Goal: Entertainment & Leisure: Consume media (video, audio)

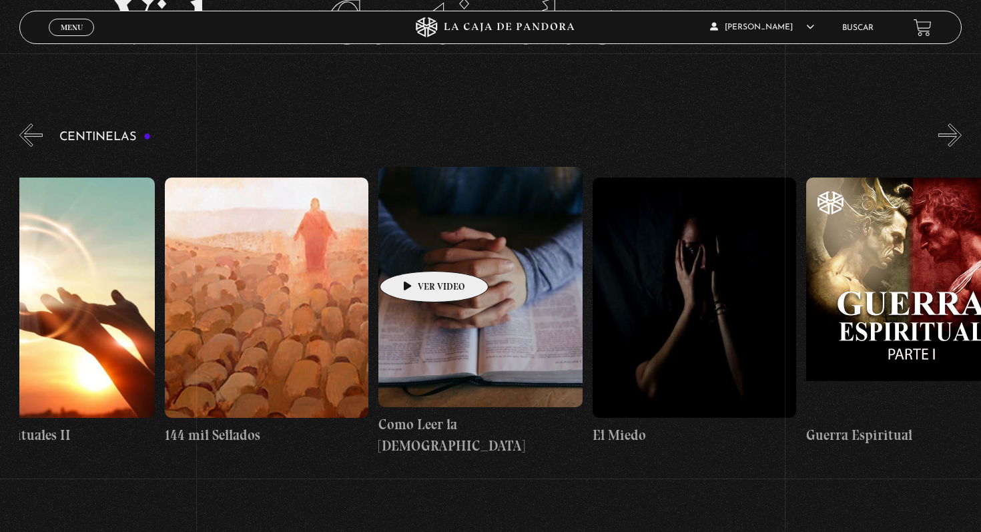
scroll to position [0, 20462]
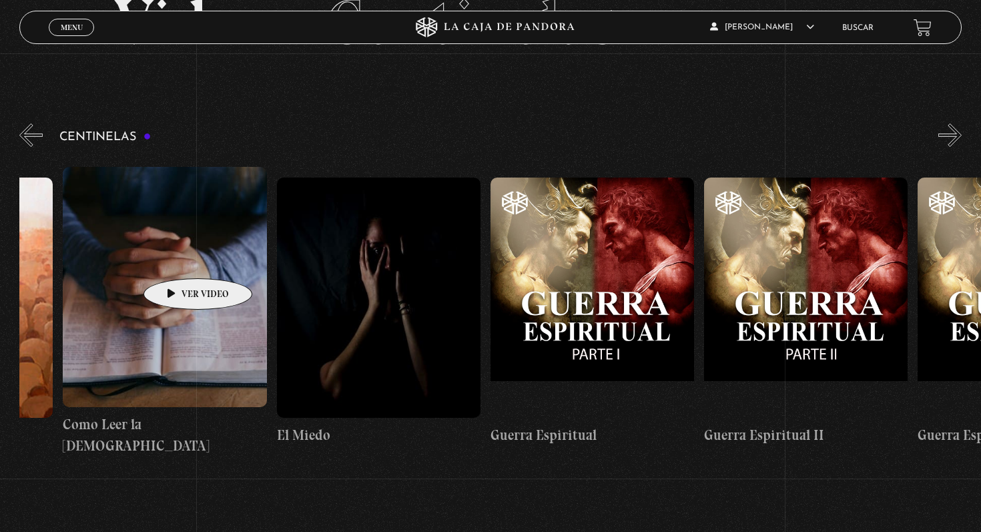
click at [177, 258] on figure at bounding box center [164, 287] width 203 height 240
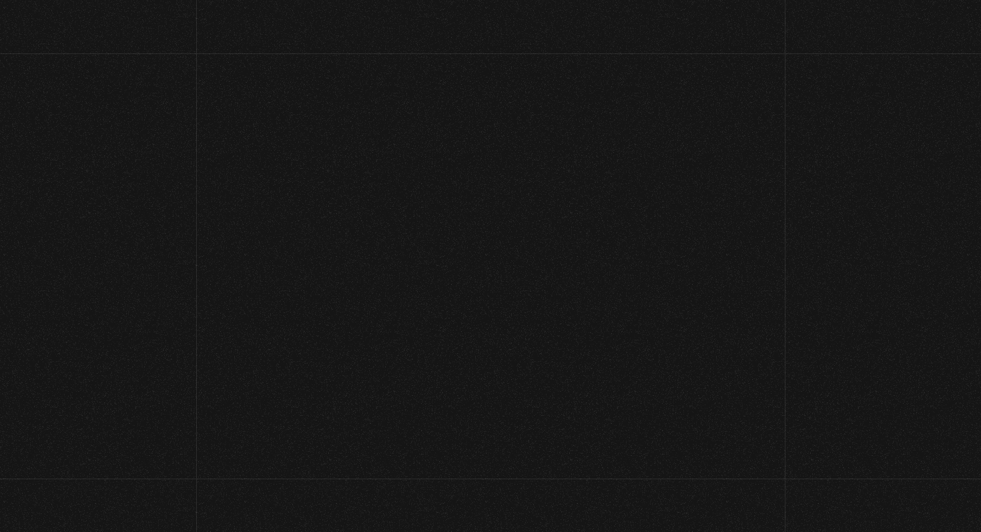
scroll to position [96, 0]
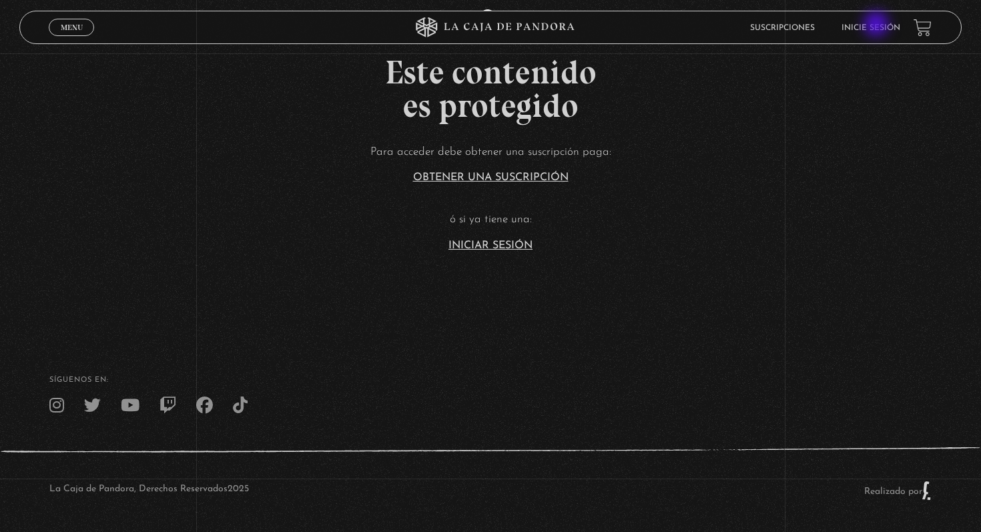
click at [877, 25] on link "Inicie sesión" at bounding box center [870, 28] width 59 height 8
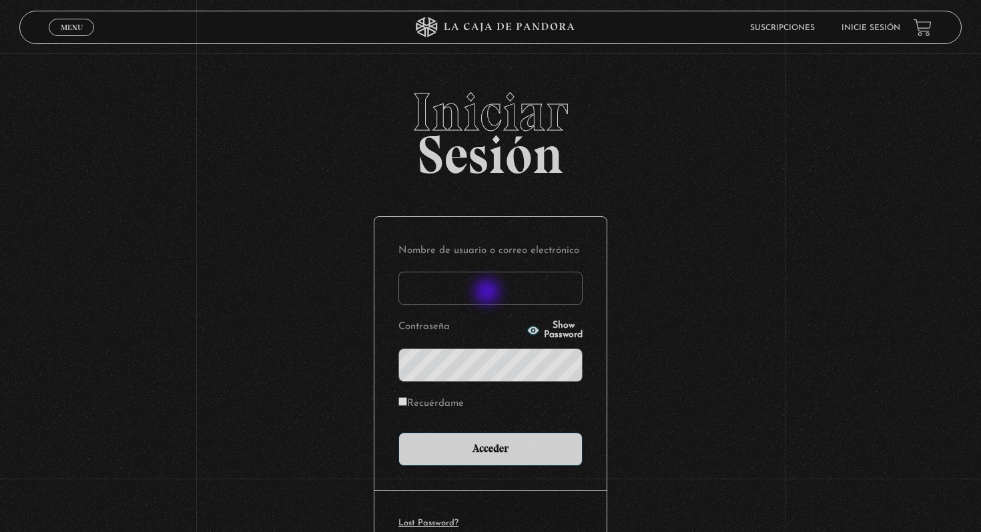
click at [488, 293] on input "Nombre de usuario o correo electrónico" at bounding box center [490, 287] width 184 height 33
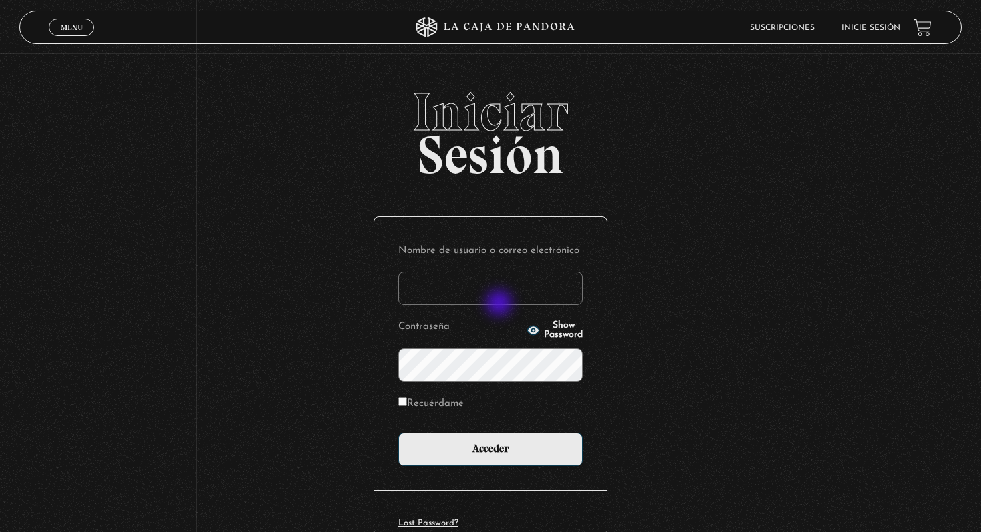
type input "[EMAIL_ADDRESS][DOMAIN_NAME]"
click at [398, 432] on input "Acceder" at bounding box center [490, 448] width 184 height 33
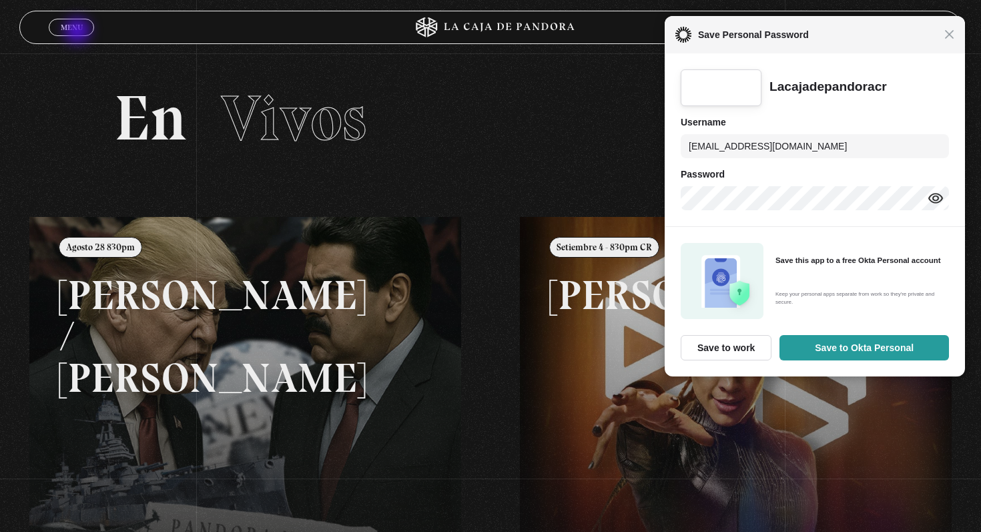
click at [79, 32] on link "Menu Cerrar" at bounding box center [71, 27] width 45 height 17
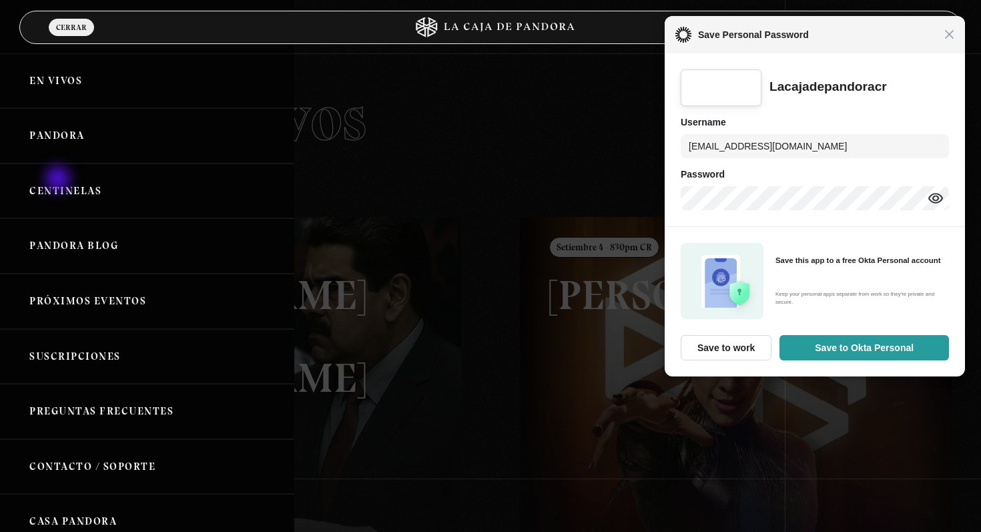
click at [61, 187] on link "Centinelas" at bounding box center [147, 190] width 294 height 55
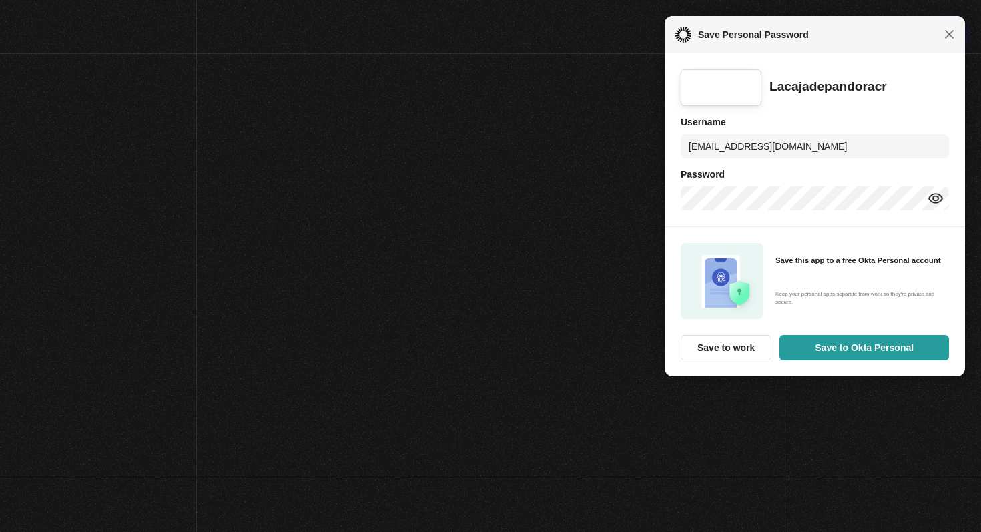
click at [951, 37] on span "Close" at bounding box center [949, 34] width 10 height 10
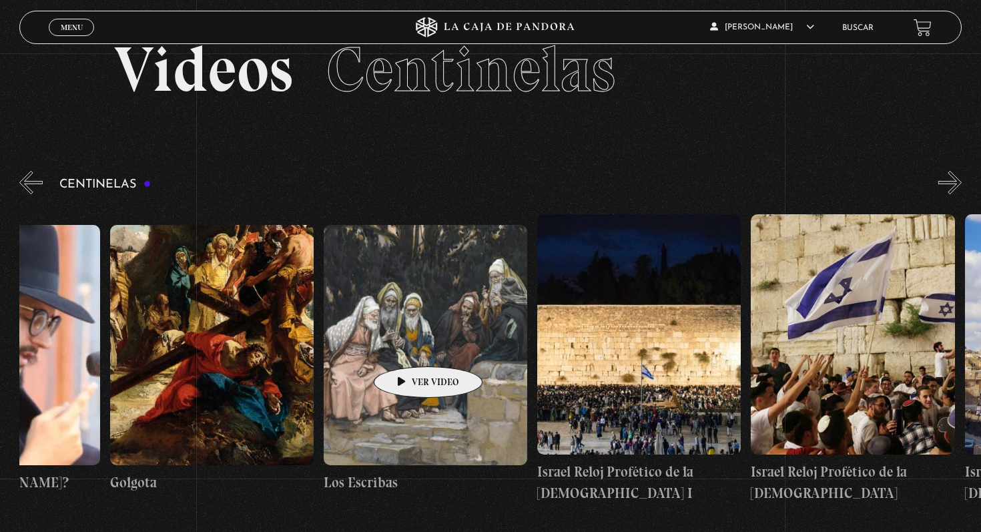
scroll to position [98, 0]
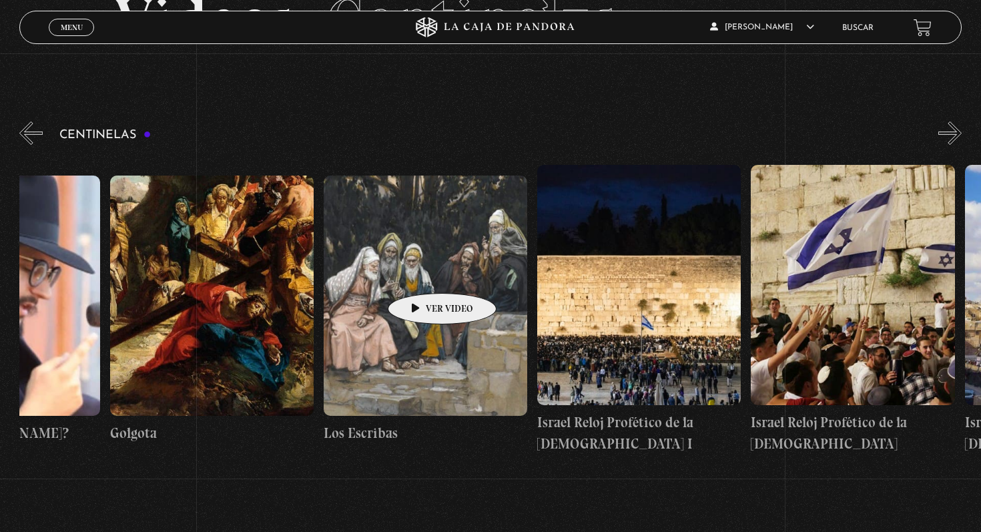
click at [421, 273] on figure at bounding box center [425, 295] width 203 height 240
